Goal: Information Seeking & Learning: Find contact information

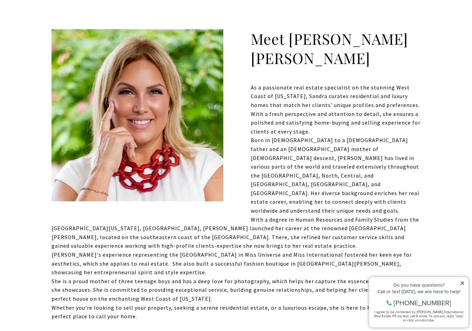
scroll to position [217, 0]
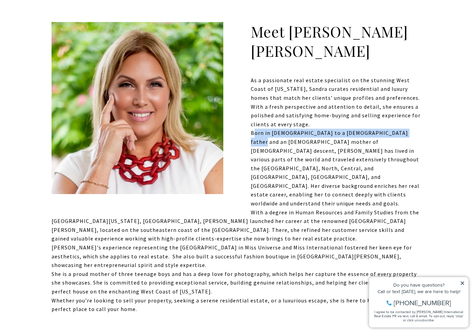
drag, startPoint x: 255, startPoint y: 113, endPoint x: 414, endPoint y: 117, distance: 159.2
click at [414, 129] on p "Born in Costa Rica to a Dominican father and an Argentine mother of Lithuanian …" at bounding box center [236, 168] width 369 height 79
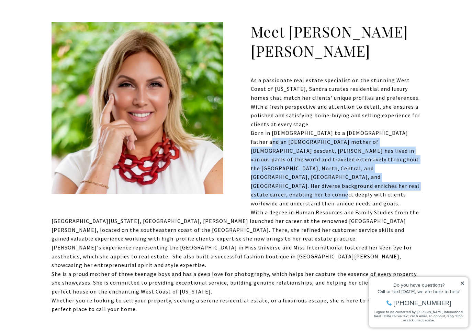
drag, startPoint x: 255, startPoint y: 126, endPoint x: 353, endPoint y: 164, distance: 104.8
click at [353, 165] on p "Born in Costa Rica to a Dominican father and an Argentine mother of Lithuanian …" at bounding box center [236, 168] width 369 height 79
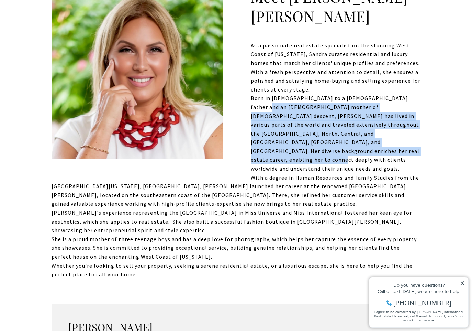
scroll to position [253, 0]
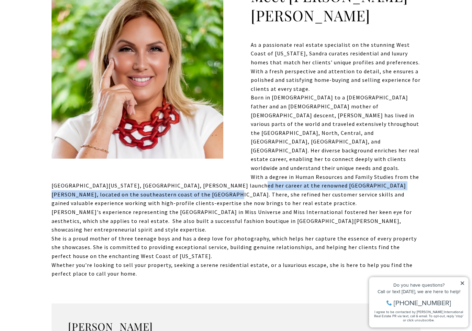
drag, startPoint x: 268, startPoint y: 157, endPoint x: 401, endPoint y: 166, distance: 133.3
click at [401, 173] on p "With a degree in Human Resources and Family Studies from the University of Illi…" at bounding box center [236, 190] width 369 height 35
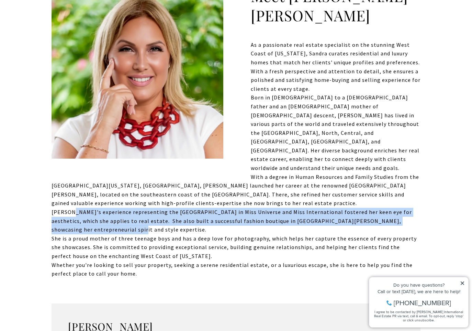
drag, startPoint x: 72, startPoint y: 193, endPoint x: 150, endPoint y: 213, distance: 80.8
click at [150, 213] on p "Sandra's experience representing the Dominican Republic in Miss Universe and Mi…" at bounding box center [236, 221] width 369 height 26
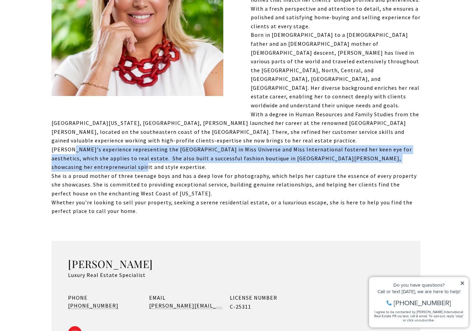
scroll to position [317, 0]
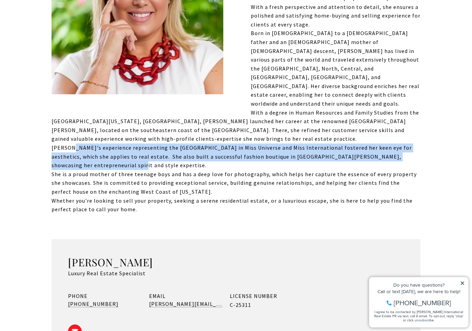
drag, startPoint x: 177, startPoint y: 245, endPoint x: 58, endPoint y: 244, distance: 119.6
click at [58, 244] on div "Sandra Natasha Abreu Luxury Real Estate Specialist PHONE +1 (787) 314-0878 EMAI…" at bounding box center [236, 299] width 369 height 120
copy h3 "Sandra Natasha Abreu"
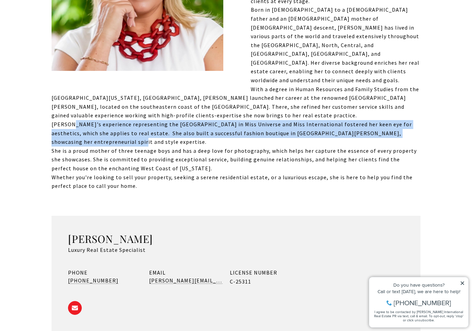
scroll to position [338, 0]
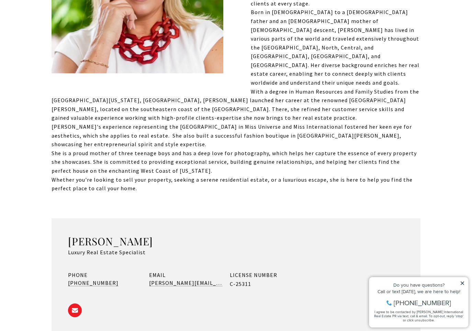
click at [271, 300] on ul at bounding box center [236, 308] width 336 height 17
drag, startPoint x: 201, startPoint y: 264, endPoint x: 150, endPoint y: 264, distance: 51.9
click at [150, 271] on div "EMAIL sandra@cirepr.com" at bounding box center [186, 280] width 74 height 18
copy link "sandra@cirepr.com"
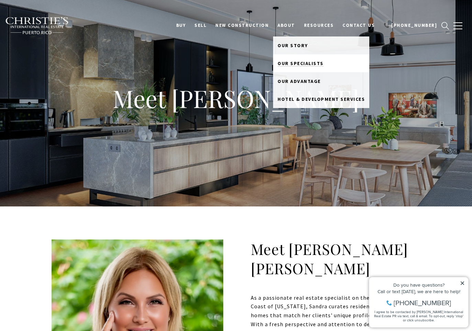
click at [304, 63] on span "Our Specialists" at bounding box center [301, 63] width 46 height 6
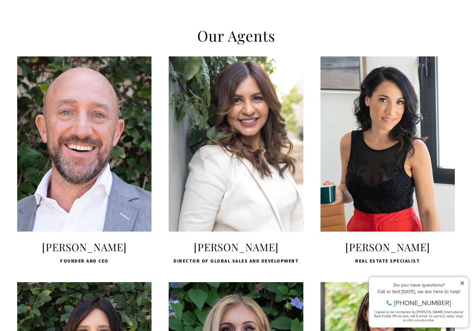
scroll to position [215, 0]
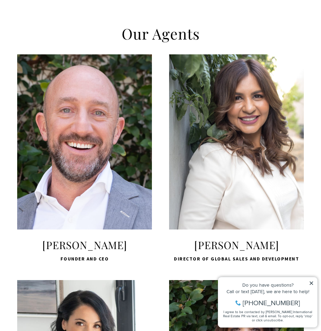
click at [103, 243] on span "Brian Aronson" at bounding box center [84, 245] width 135 height 14
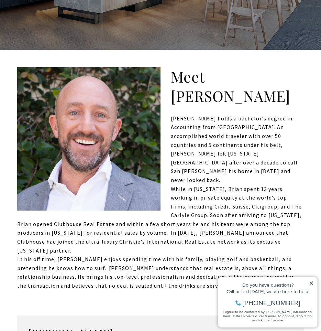
scroll to position [162, 0]
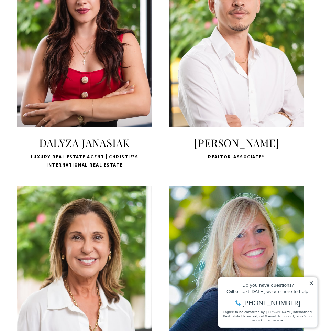
scroll to position [1444, 0]
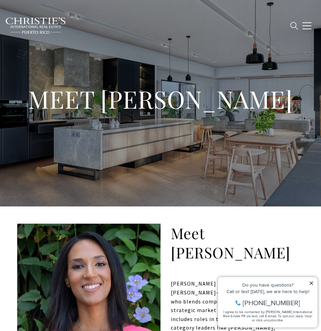
click at [40, 25] on img at bounding box center [35, 25] width 61 height 17
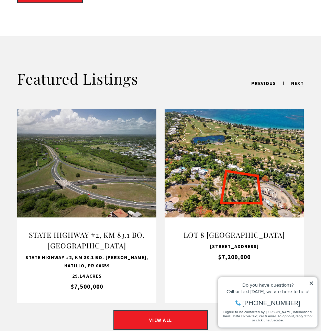
scroll to position [745, 0]
